Goal: Task Accomplishment & Management: Use online tool/utility

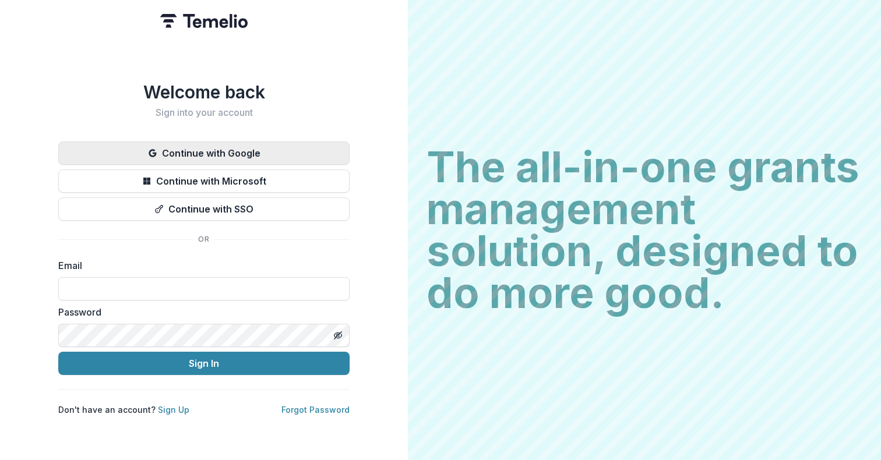
click at [200, 146] on button "Continue with Google" at bounding box center [203, 153] width 291 height 23
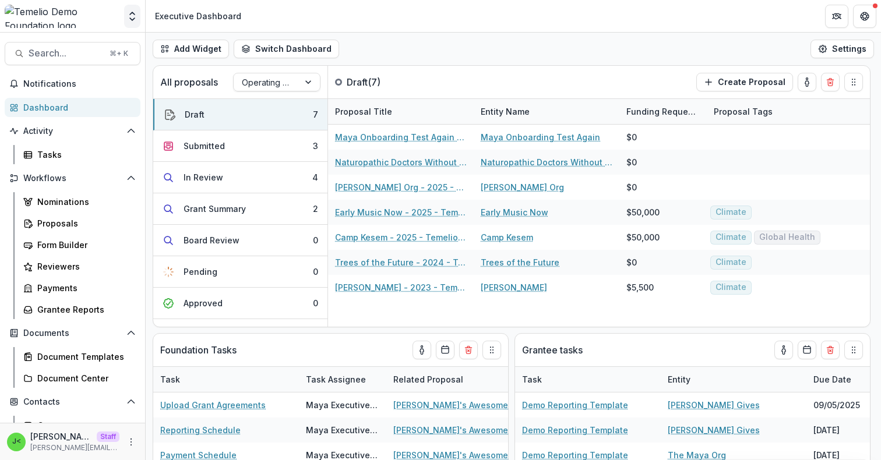
click at [133, 13] on polyline "Open entity switcher" at bounding box center [132, 13] width 5 height 2
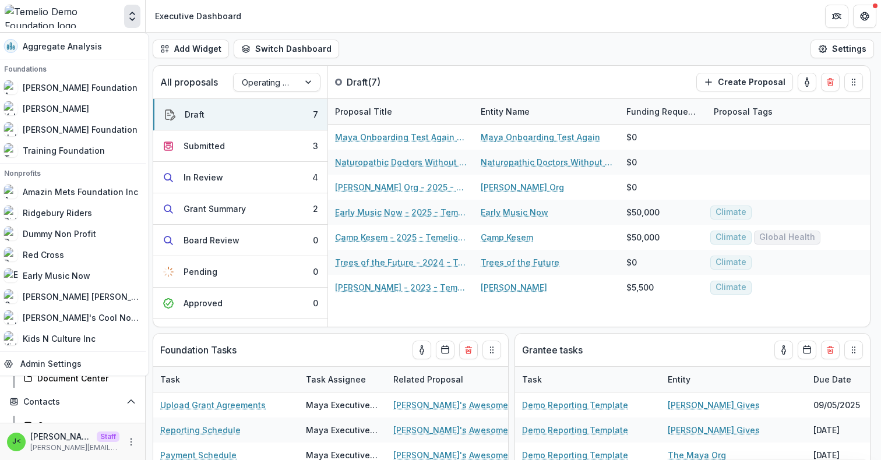
click at [132, 13] on polyline "Open entity switcher" at bounding box center [132, 13] width 5 height 2
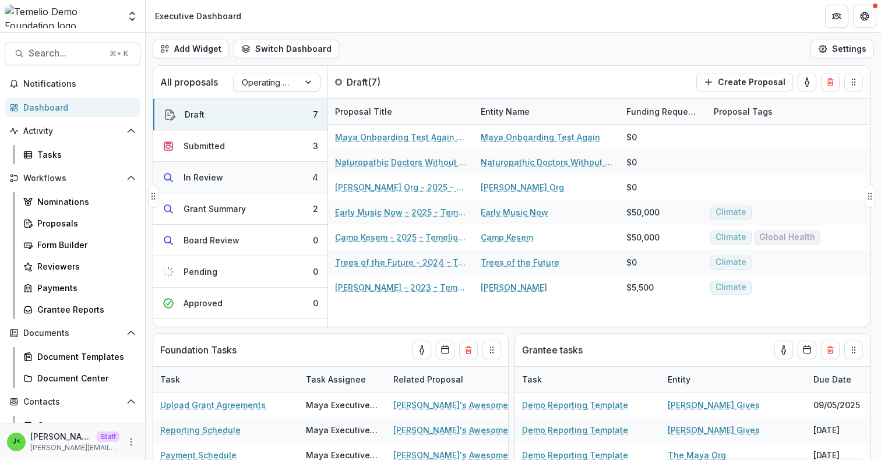
click at [214, 181] on div "In Review" at bounding box center [204, 177] width 40 height 12
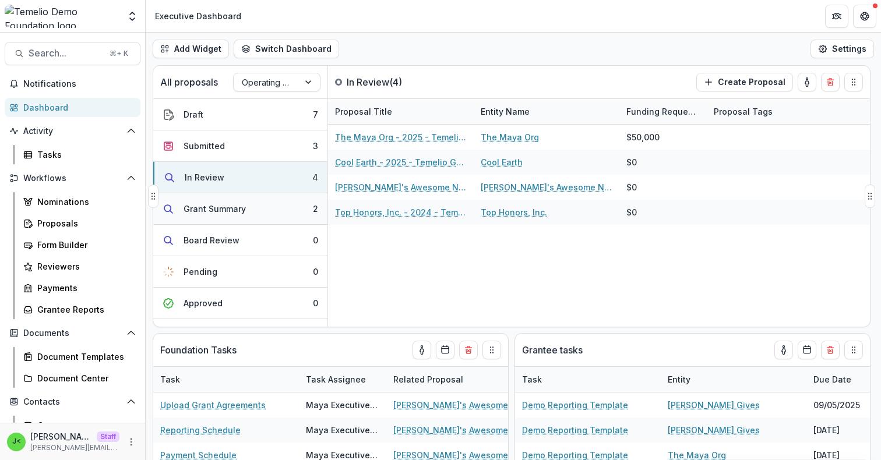
click at [214, 213] on div "Grant Summary" at bounding box center [215, 209] width 62 height 12
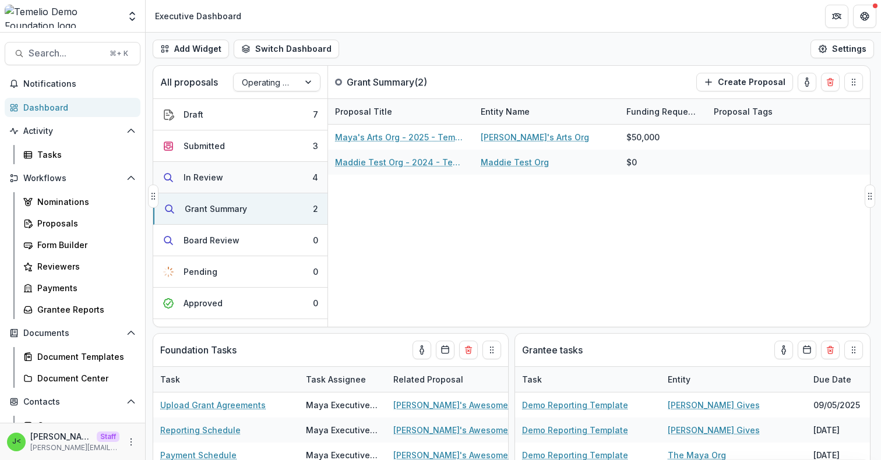
click at [224, 179] on button "In Review 4" at bounding box center [240, 177] width 174 height 31
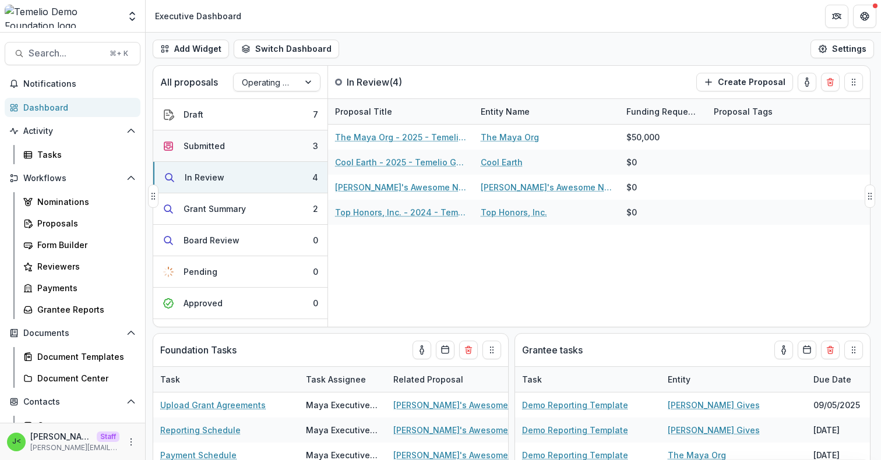
click at [228, 139] on button "Submitted 3" at bounding box center [240, 146] width 174 height 31
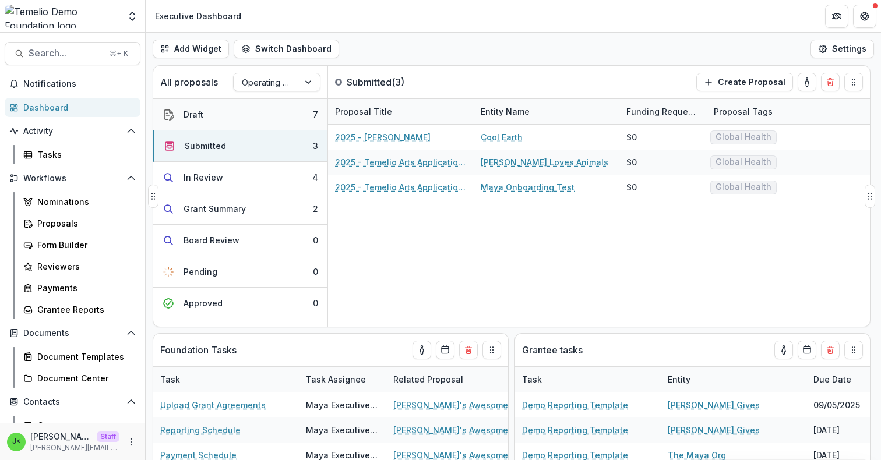
click at [231, 117] on button "Draft 7" at bounding box center [240, 114] width 174 height 31
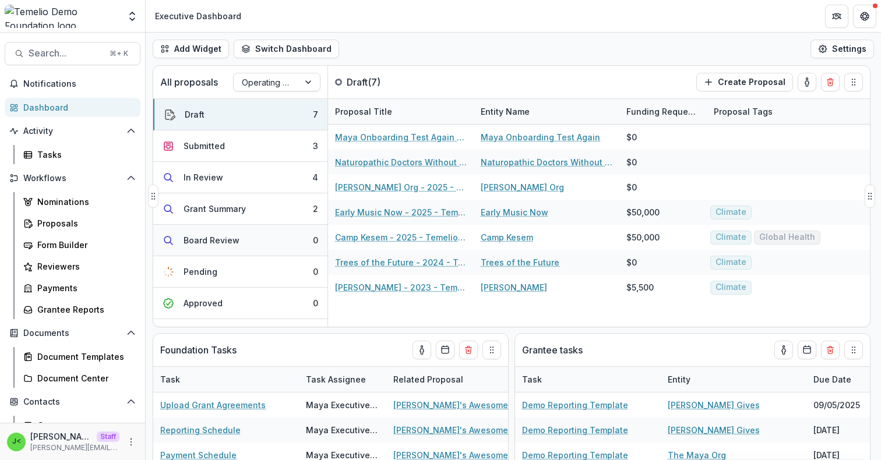
click at [227, 237] on div "Board Review" at bounding box center [212, 240] width 56 height 12
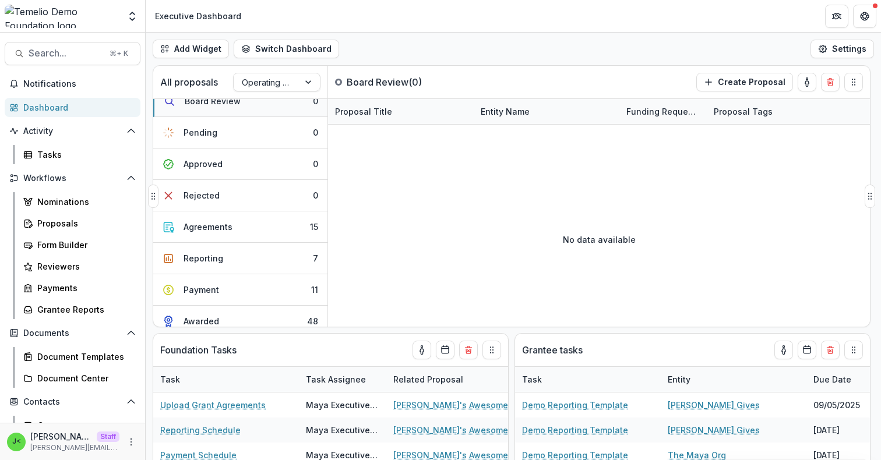
scroll to position [146, 0]
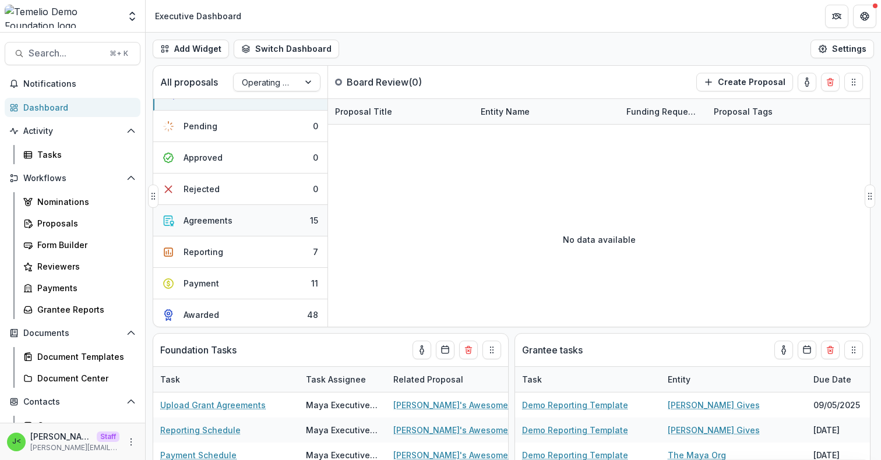
click at [229, 215] on div "Agreements" at bounding box center [208, 220] width 49 height 12
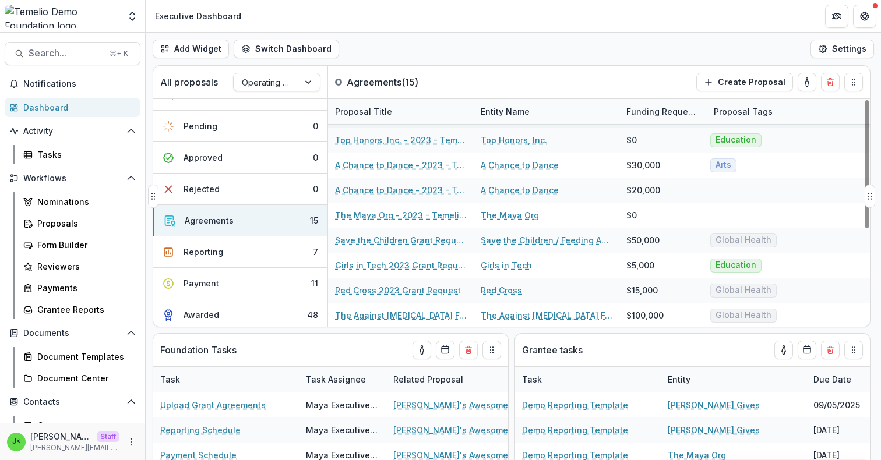
scroll to position [174, 0]
click at [256, 284] on button "Payment 11" at bounding box center [240, 283] width 174 height 31
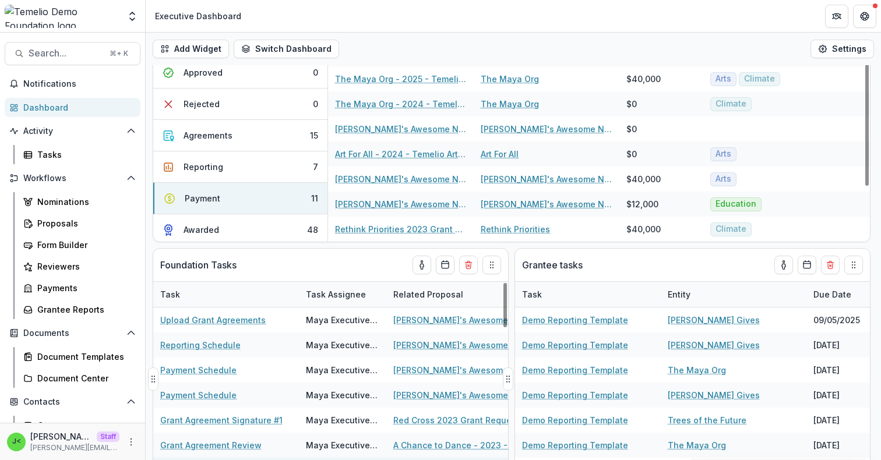
scroll to position [75, 0]
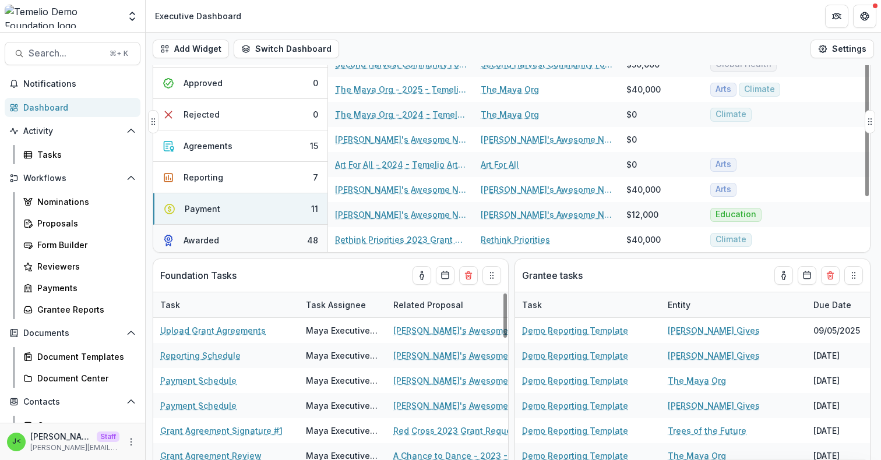
click at [281, 235] on button "Awarded 48" at bounding box center [240, 240] width 174 height 31
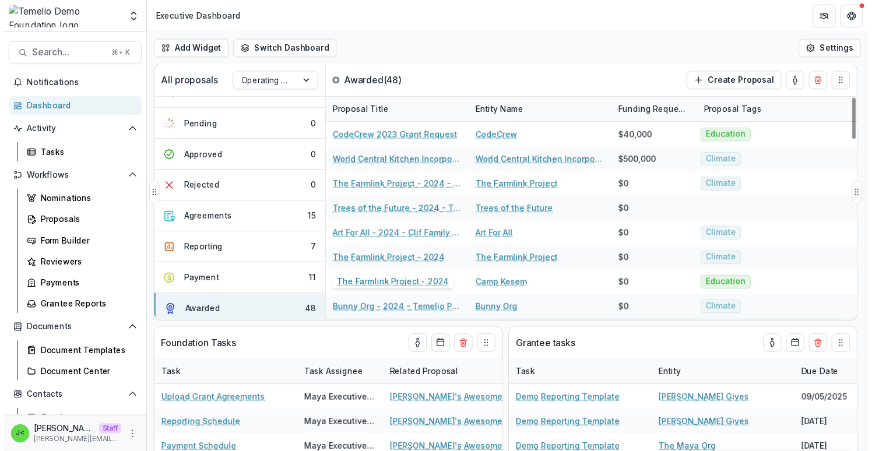
scroll to position [0, 0]
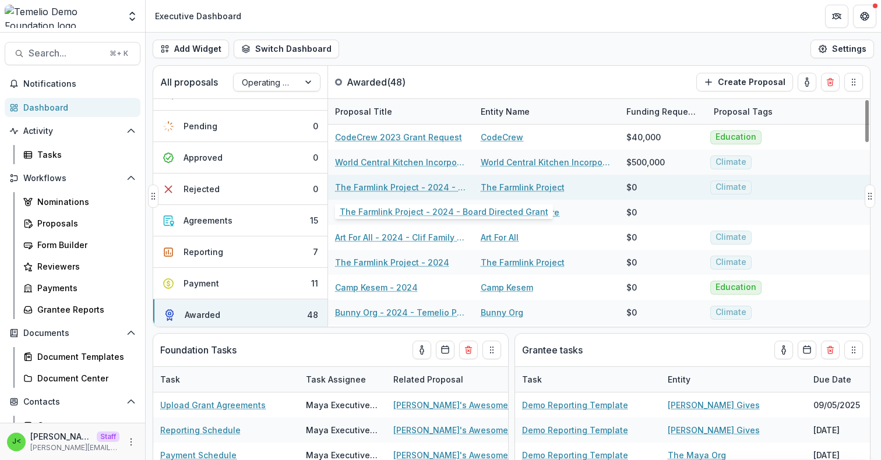
click at [407, 184] on link "The Farmlink Project - 2024 - Board Directed Grant" at bounding box center [401, 187] width 132 height 12
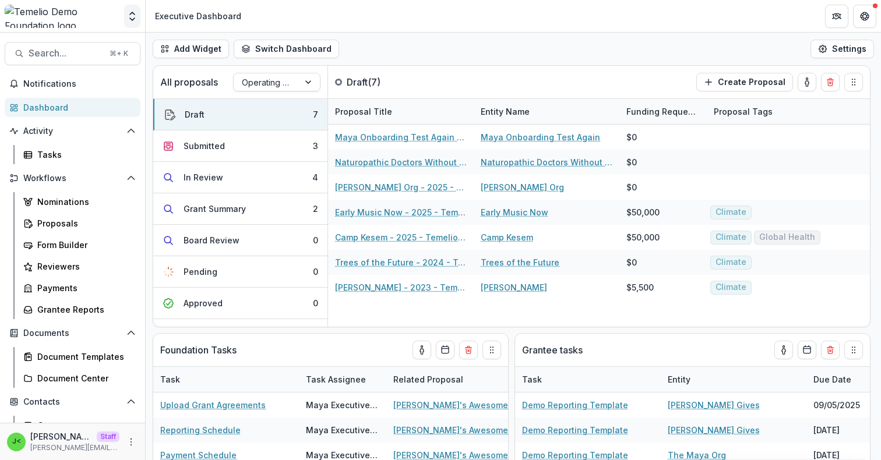
click at [132, 10] on icon "Open entity switcher" at bounding box center [132, 16] width 12 height 12
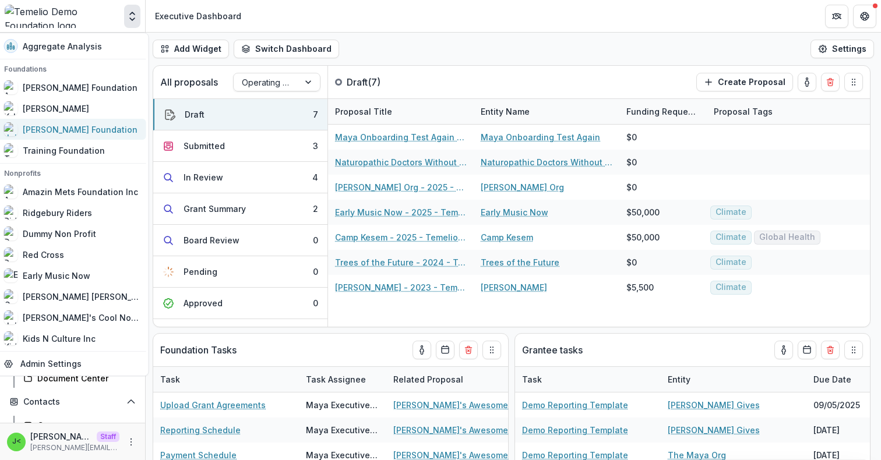
click at [61, 122] on link "Julie Foundation" at bounding box center [71, 129] width 149 height 21
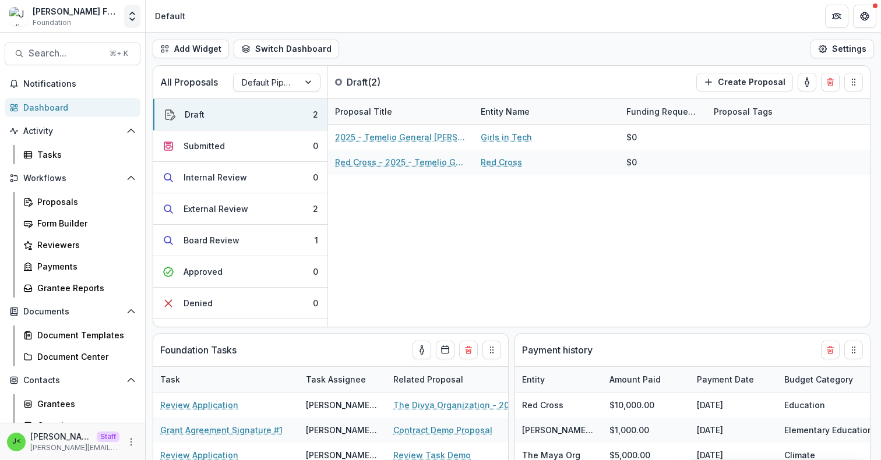
click at [134, 15] on icon "Open entity switcher" at bounding box center [132, 16] width 12 height 12
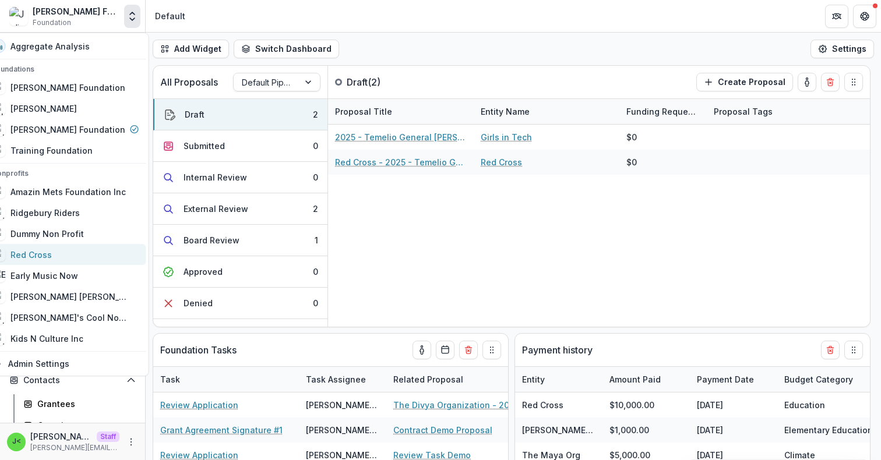
click at [52, 255] on div "Red Cross" at bounding box center [30, 255] width 41 height 12
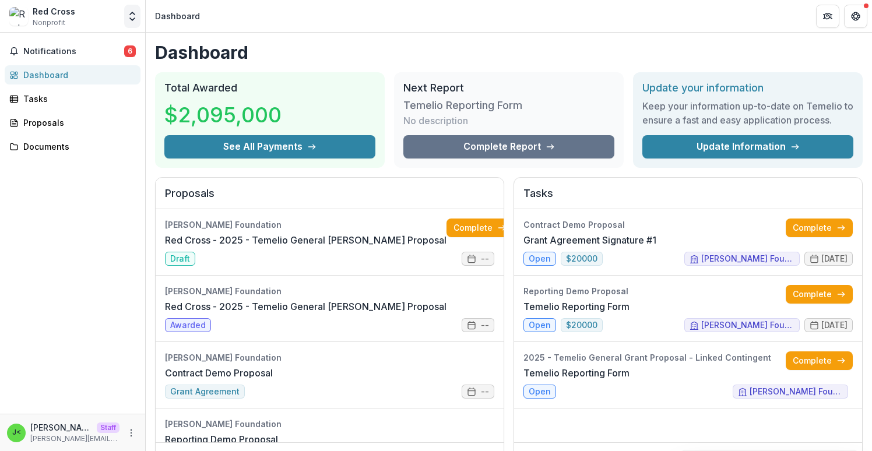
click at [132, 19] on polyline "Open entity switcher" at bounding box center [132, 19] width 5 height 2
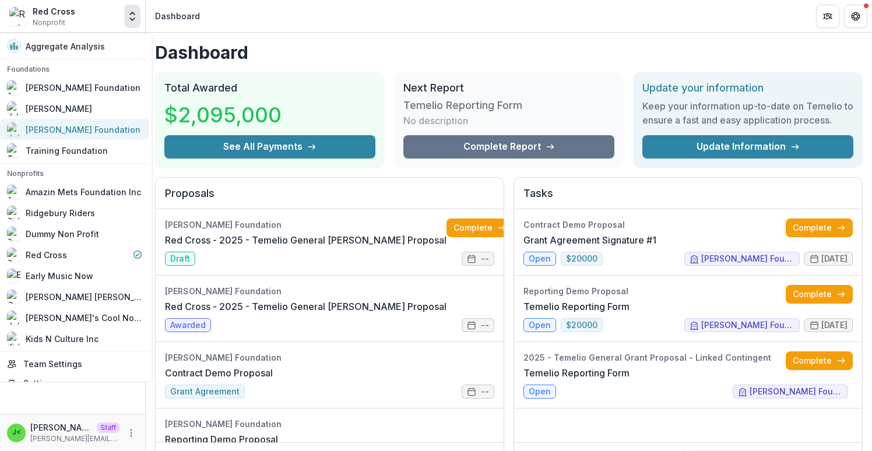
click at [80, 130] on div "Julie Foundation" at bounding box center [83, 130] width 115 height 12
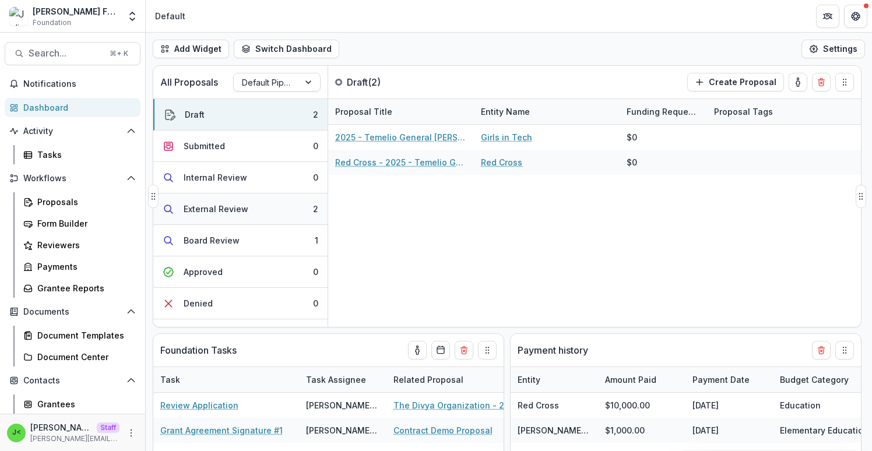
click at [247, 209] on button "External Review 2" at bounding box center [240, 208] width 174 height 31
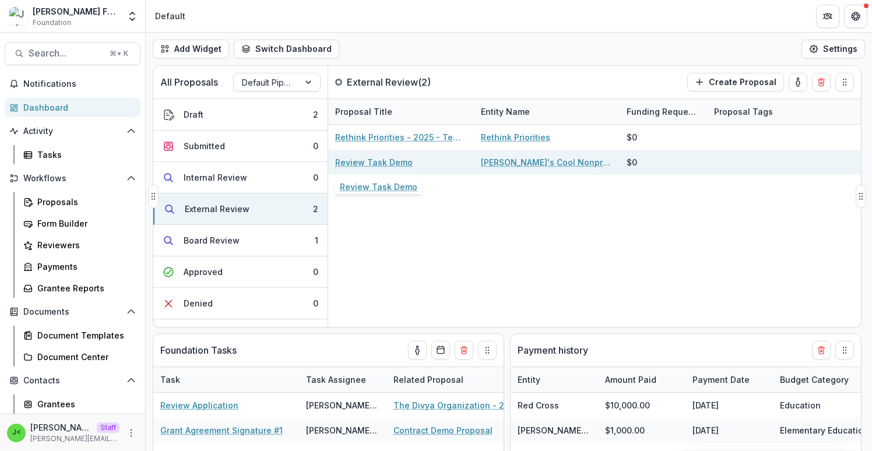
click at [381, 161] on link "Review Task Demo" at bounding box center [374, 162] width 78 height 12
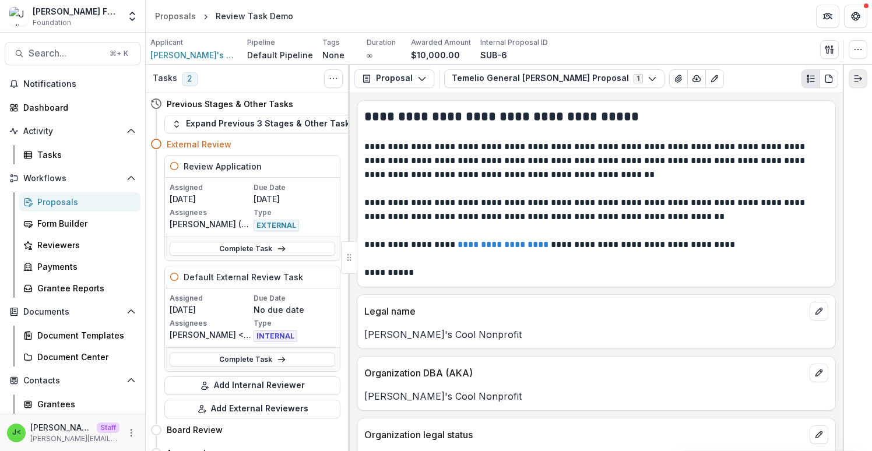
click at [857, 80] on icon "Expand right" at bounding box center [857, 78] width 9 height 9
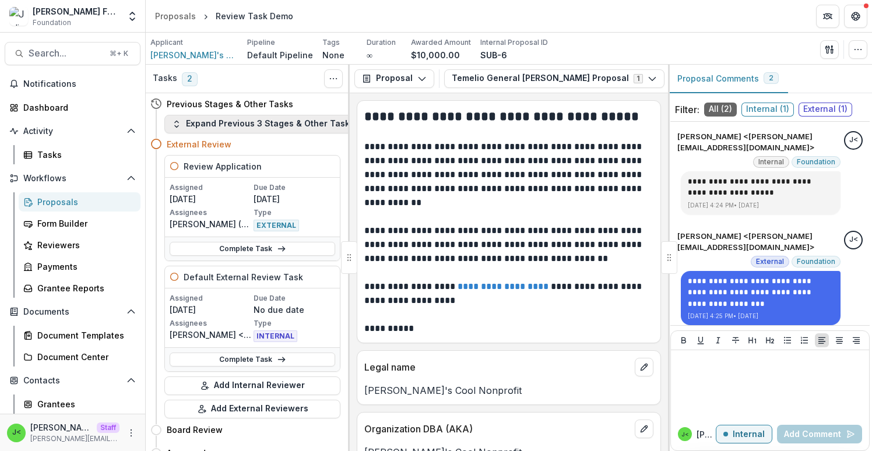
click at [260, 124] on button "Expand Previous 3 Stages & Other Tasks" at bounding box center [263, 124] width 198 height 19
